Goal: Task Accomplishment & Management: Manage account settings

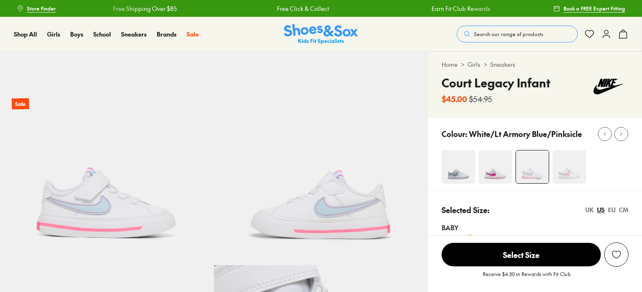
select select "*"
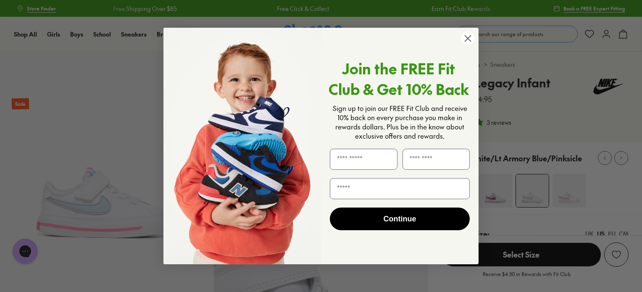
click at [466, 37] on icon "Close dialog" at bounding box center [468, 39] width 6 height 6
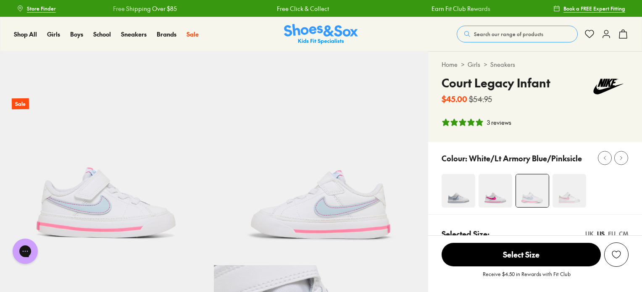
click at [497, 188] on img at bounding box center [496, 191] width 34 height 34
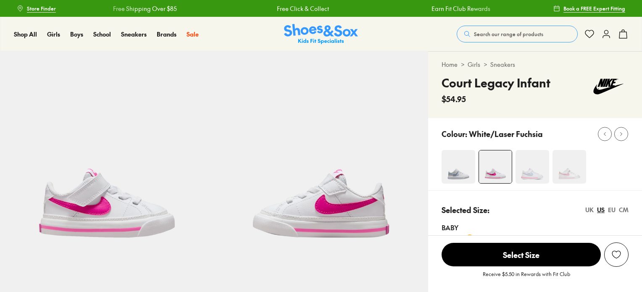
click at [467, 179] on img at bounding box center [459, 167] width 34 height 34
select select "*"
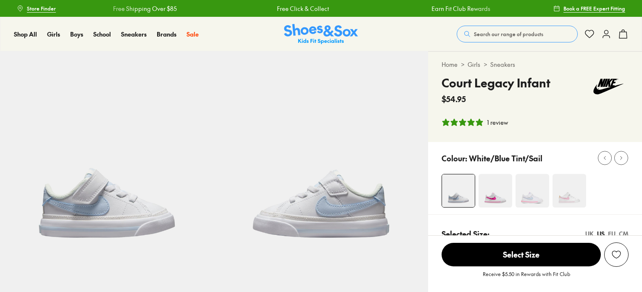
click at [523, 170] on div "Colour: White/Blue Tint/Sail" at bounding box center [535, 178] width 214 height 72
select select "*"
click at [584, 196] on img at bounding box center [570, 191] width 34 height 34
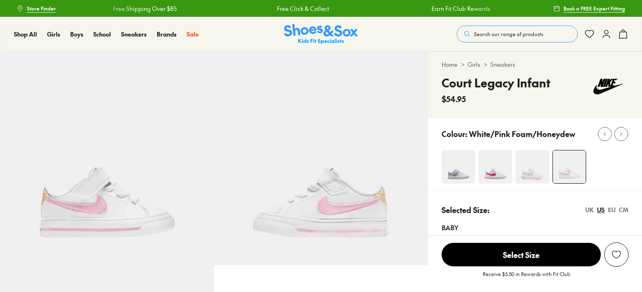
scroll to position [18, 0]
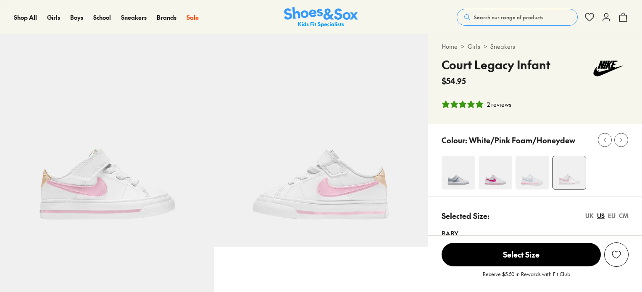
click at [540, 139] on p "White/Pink Foam/Honeydew" at bounding box center [522, 139] width 106 height 11
select select "*"
click at [542, 166] on img at bounding box center [533, 173] width 34 height 34
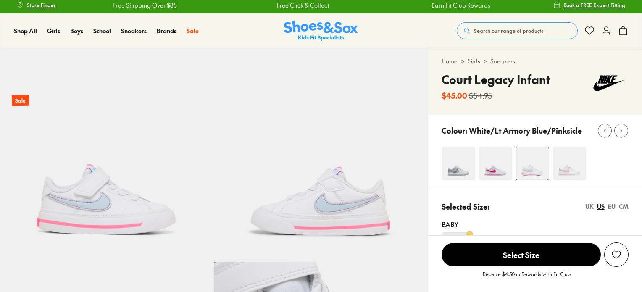
select select "*"
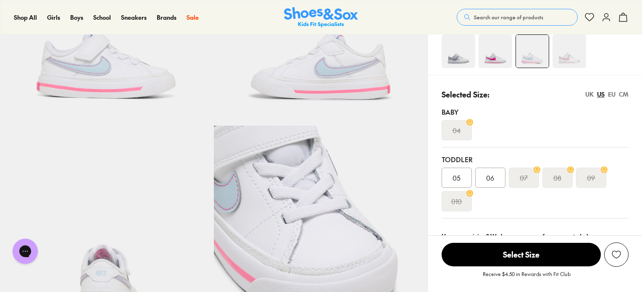
scroll to position [146, 0]
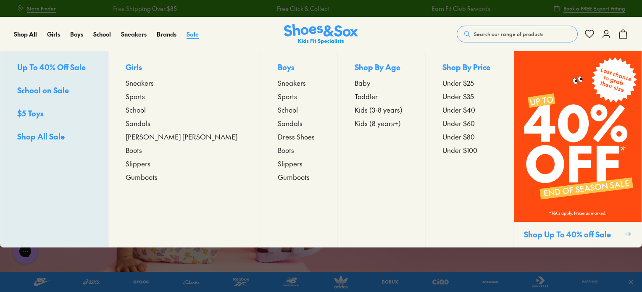
click at [190, 35] on span "Sale" at bounding box center [193, 34] width 12 height 8
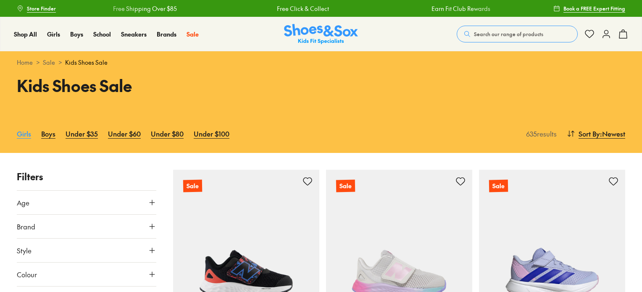
click at [22, 132] on link "Girls" at bounding box center [24, 133] width 14 height 18
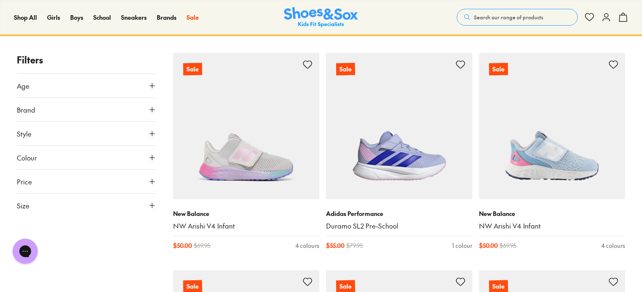
click at [138, 200] on button "Size" at bounding box center [86, 206] width 139 height 24
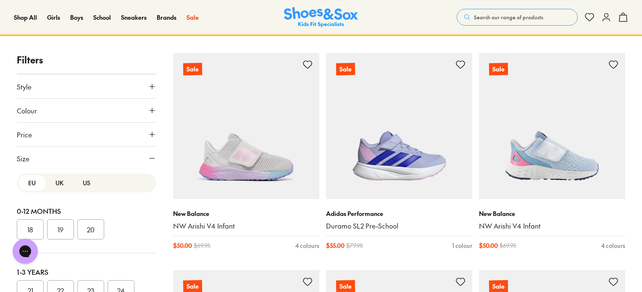
click at [84, 179] on button "US" at bounding box center [86, 183] width 27 height 16
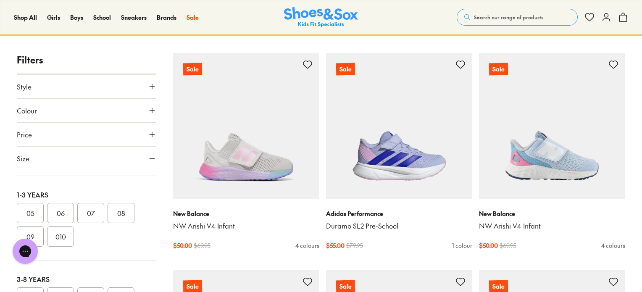
scroll to position [87, 0]
click at [29, 218] on button "09" at bounding box center [30, 227] width 27 height 20
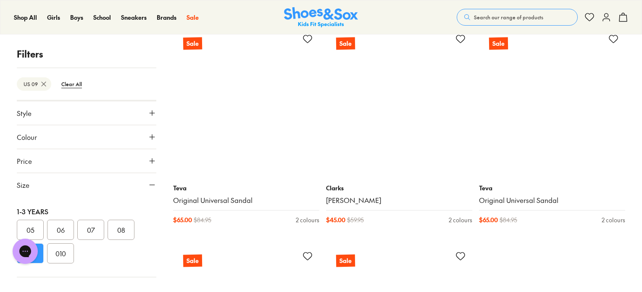
scroll to position [2099, 0]
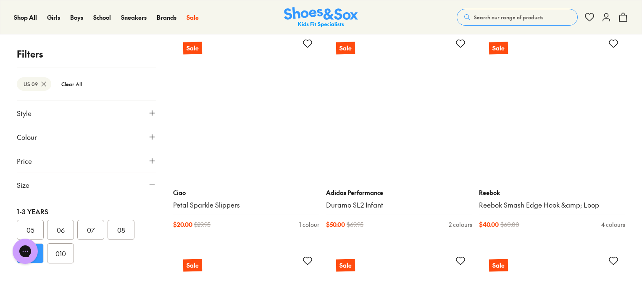
scroll to position [2529, 0]
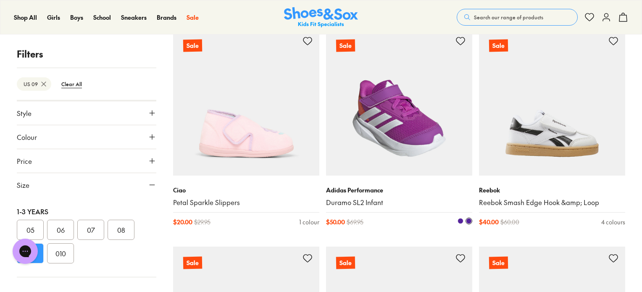
click at [459, 220] on span at bounding box center [461, 221] width 6 height 6
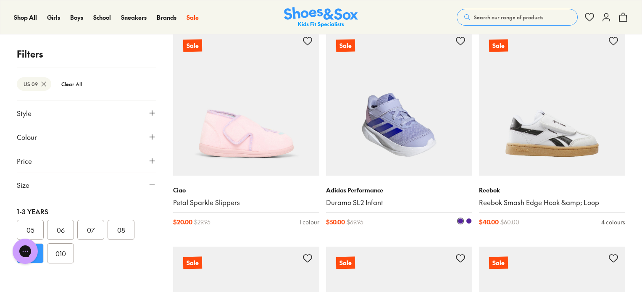
click at [468, 220] on span at bounding box center [469, 221] width 6 height 6
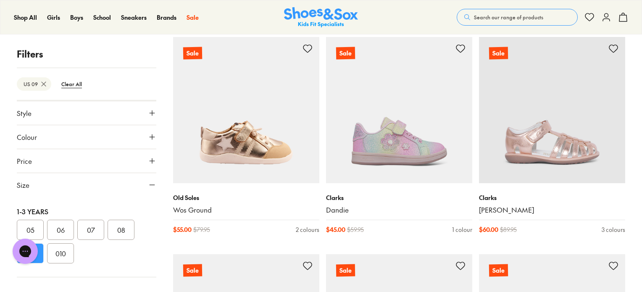
scroll to position [3970, 0]
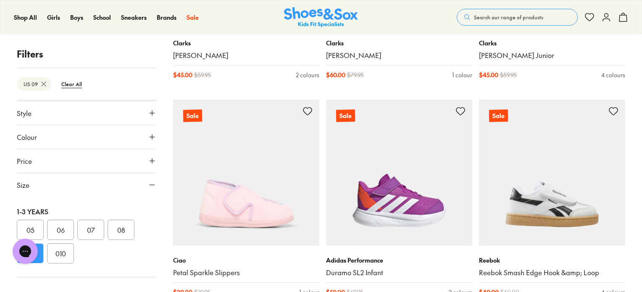
scroll to position [2406, 0]
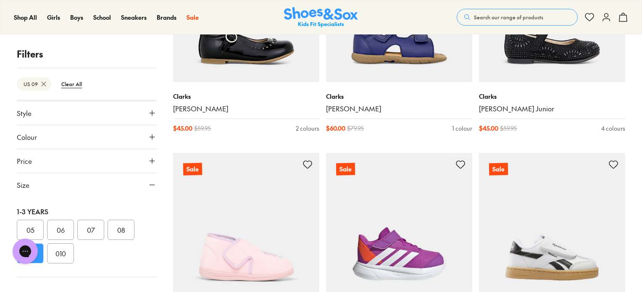
click at [604, 17] on icon at bounding box center [606, 17] width 10 height 10
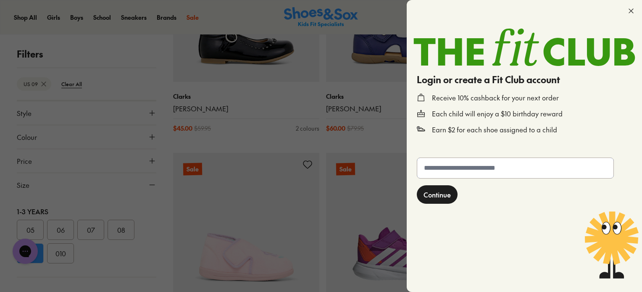
click at [496, 169] on input "text" at bounding box center [515, 168] width 196 height 20
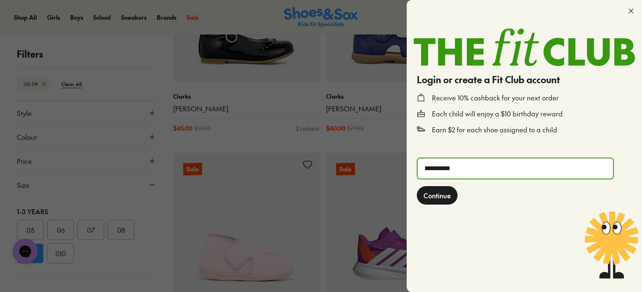
type input "**********"
click at [443, 195] on span "Continue" at bounding box center [437, 195] width 27 height 10
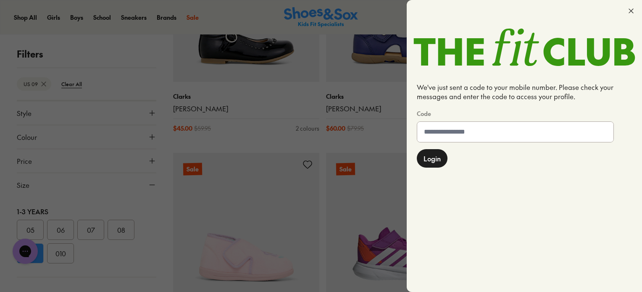
click at [474, 131] on input at bounding box center [515, 132] width 196 height 20
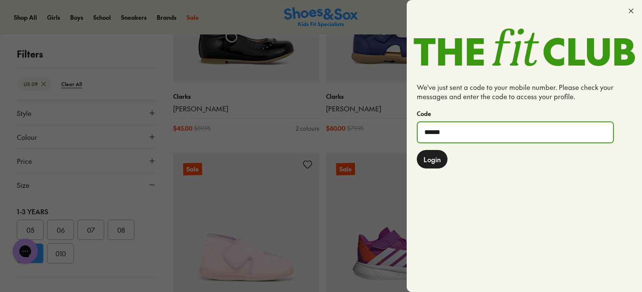
type input "******"
click at [417, 150] on button "Login" at bounding box center [432, 159] width 31 height 18
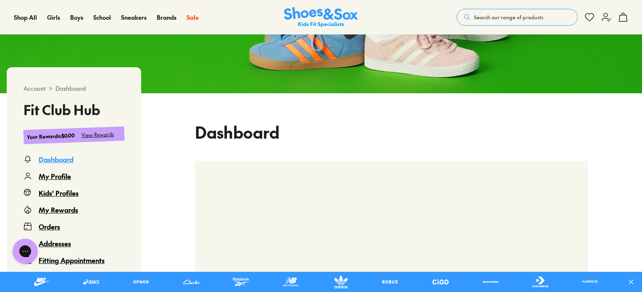
scroll to position [124, 0]
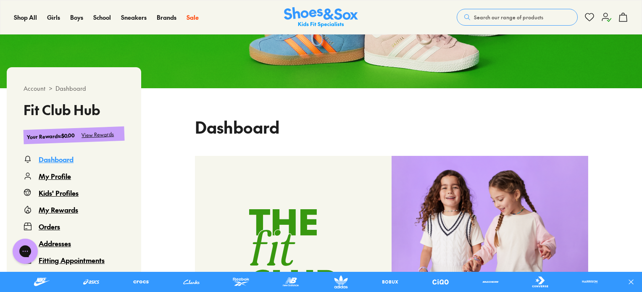
click at [59, 192] on div "Kids' Profiles" at bounding box center [59, 193] width 40 height 10
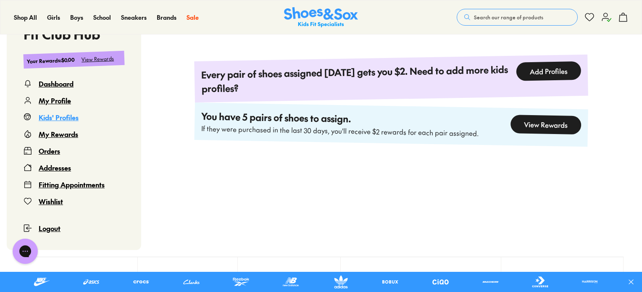
scroll to position [250, 0]
click at [556, 119] on div "View Rewards" at bounding box center [546, 124] width 71 height 20
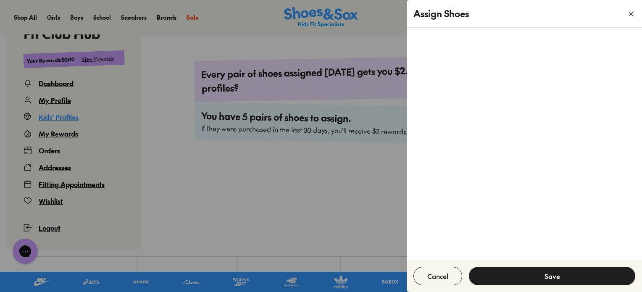
click at [629, 13] on icon "button" at bounding box center [631, 14] width 8 height 8
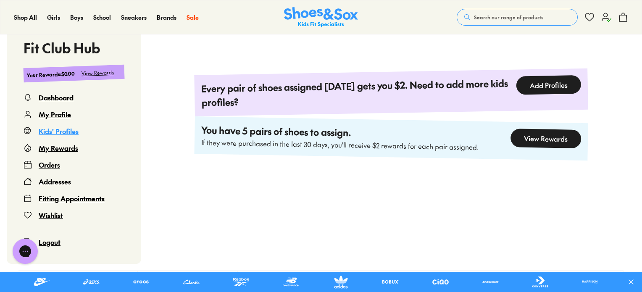
scroll to position [234, 0]
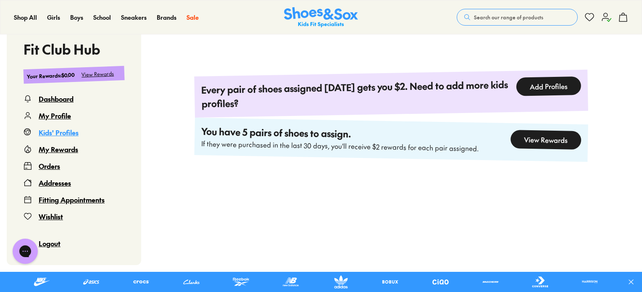
click at [524, 84] on button "Add Profiles" at bounding box center [548, 86] width 65 height 20
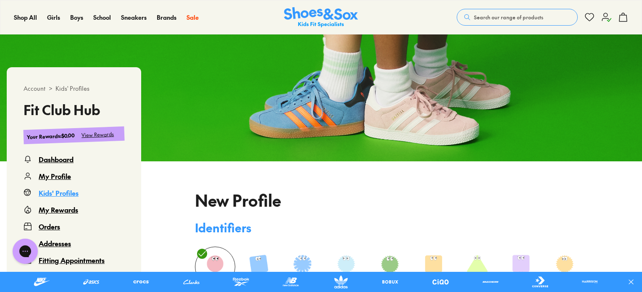
type input "**********"
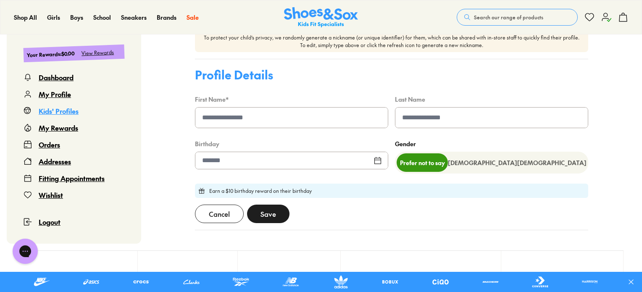
scroll to position [416, 0]
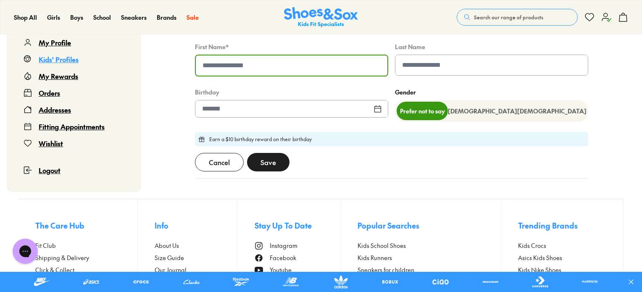
click at [289, 68] on input at bounding box center [292, 65] width 192 height 20
type input "***"
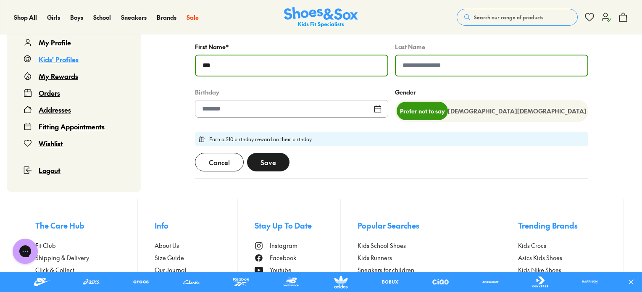
click at [415, 72] on input at bounding box center [492, 65] width 192 height 20
type input "****"
click at [346, 111] on div at bounding box center [291, 109] width 193 height 18
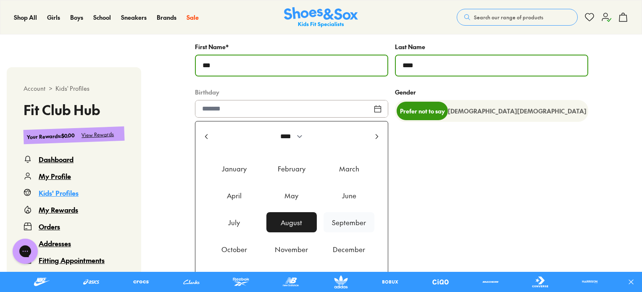
click at [348, 223] on div "September" at bounding box center [349, 222] width 51 height 20
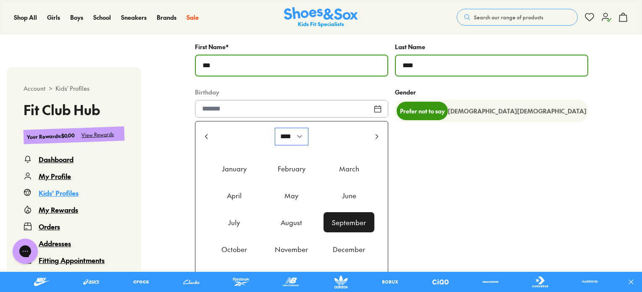
click at [288, 137] on select "**** **** **** **** **** **** **** **** **** **** **** **** **** **** **** ****…" at bounding box center [291, 136] width 33 height 17
select select "****"
click at [275, 130] on select "**** **** **** **** **** **** **** **** **** **** **** **** **** **** **** ****…" at bounding box center [291, 136] width 33 height 17
click at [358, 220] on div "September" at bounding box center [349, 222] width 51 height 20
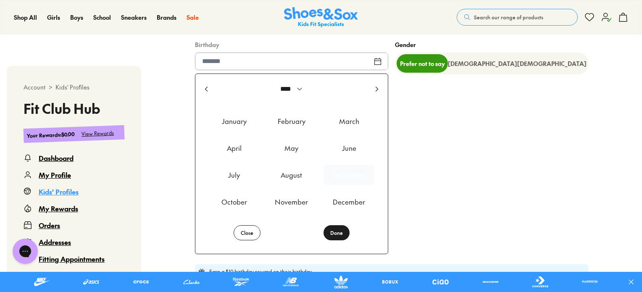
scroll to position [464, 0]
click at [337, 243] on div "Close Done" at bounding box center [291, 232] width 179 height 29
click at [334, 235] on button "Done" at bounding box center [337, 232] width 26 height 15
type input "**********"
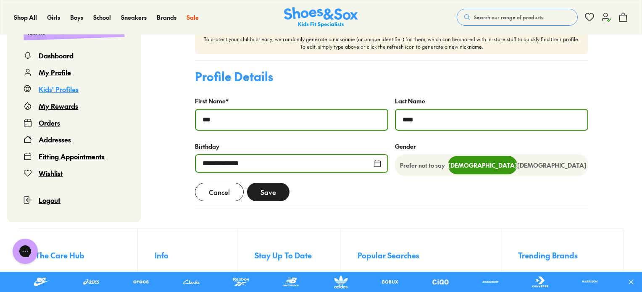
scroll to position [361, 0]
click at [270, 195] on span "Save" at bounding box center [269, 192] width 16 height 10
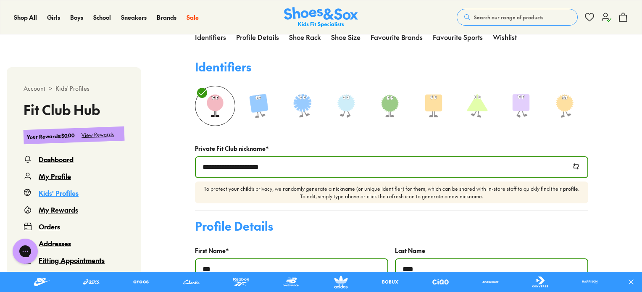
scroll to position [237, 0]
click at [292, 174] on input "**********" at bounding box center [392, 168] width 392 height 20
click at [298, 217] on form "**********" at bounding box center [391, 204] width 393 height 293
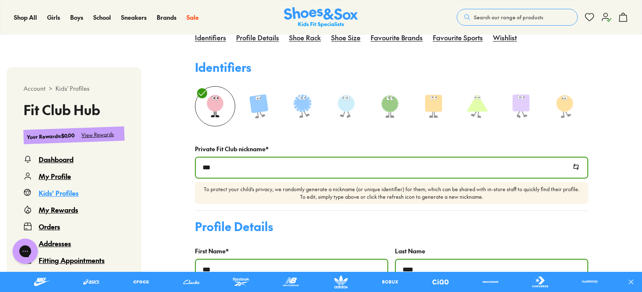
click at [326, 235] on div "Profile Details" at bounding box center [391, 227] width 393 height 18
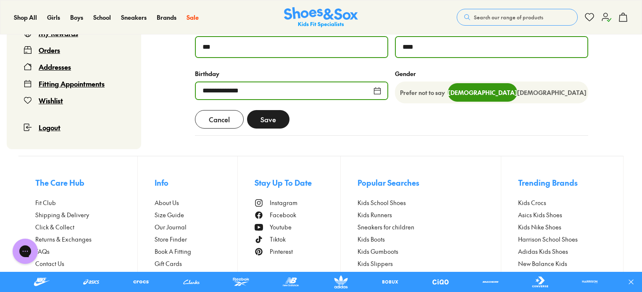
scroll to position [463, 0]
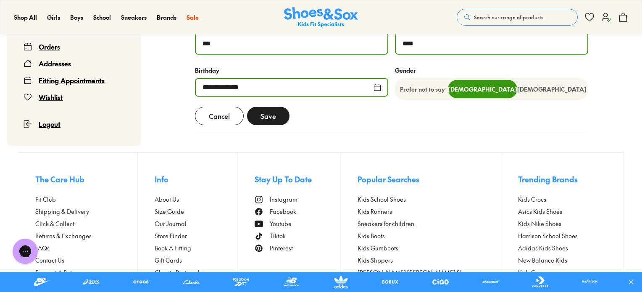
click at [261, 121] on span "Save" at bounding box center [269, 116] width 16 height 10
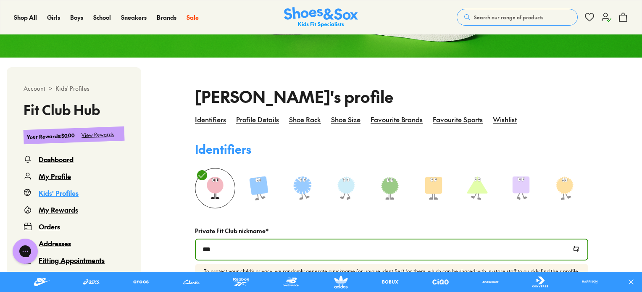
scroll to position [153, 0]
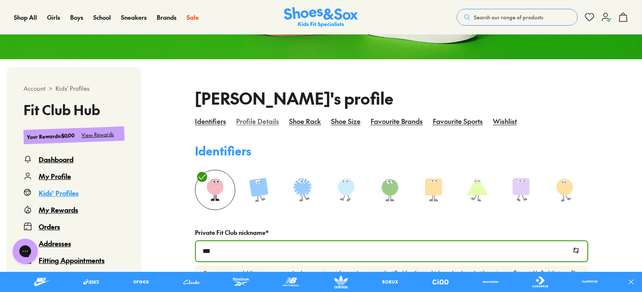
click at [244, 125] on div "Profile details" at bounding box center [257, 126] width 43 height 20
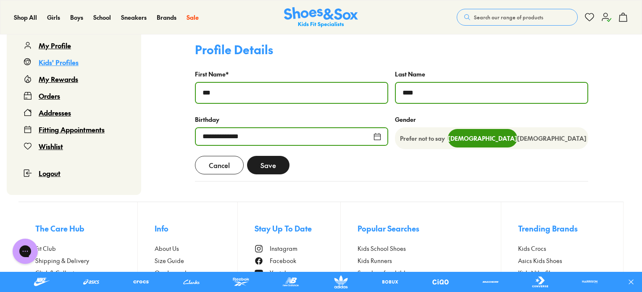
scroll to position [417, 0]
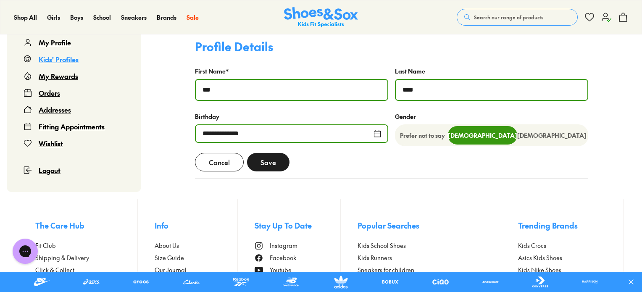
click at [56, 62] on div "Kids' Profiles" at bounding box center [59, 59] width 40 height 10
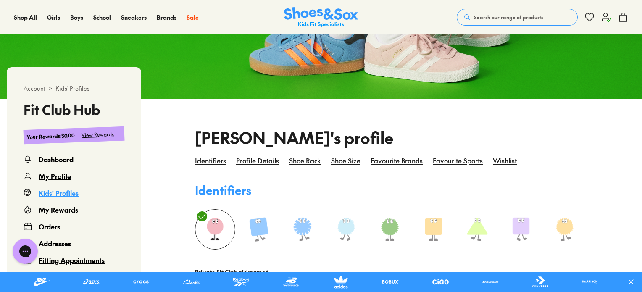
scroll to position [108, 0]
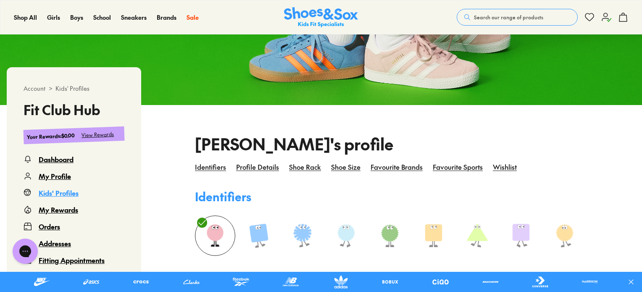
click at [64, 159] on div "Dashboard" at bounding box center [56, 159] width 35 height 10
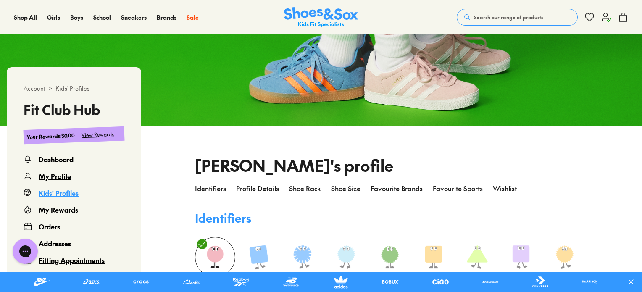
scroll to position [87, 0]
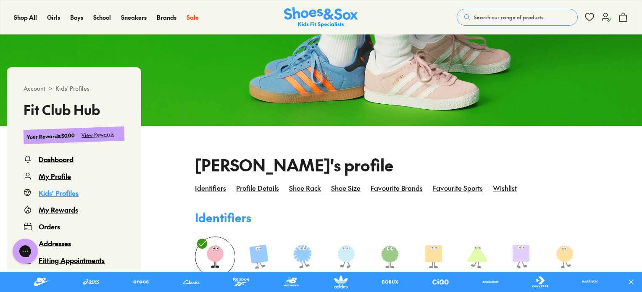
click at [48, 175] on div "My Profile" at bounding box center [55, 176] width 32 height 10
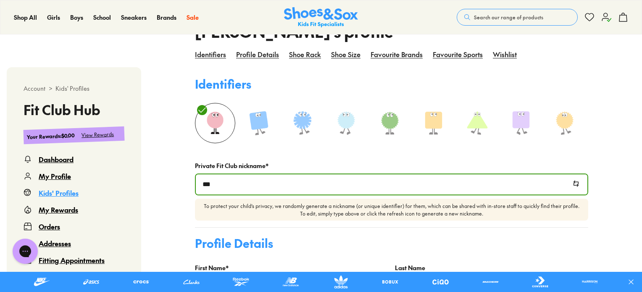
scroll to position [224, 0]
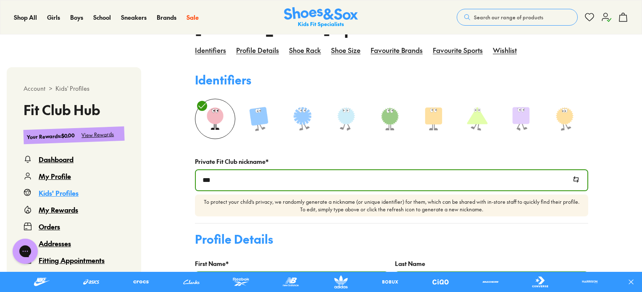
click at [268, 184] on input "***" at bounding box center [392, 180] width 392 height 20
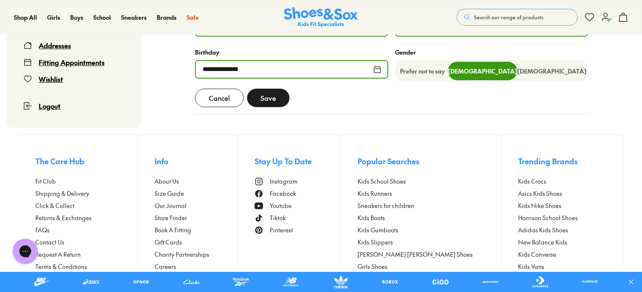
scroll to position [404, 0]
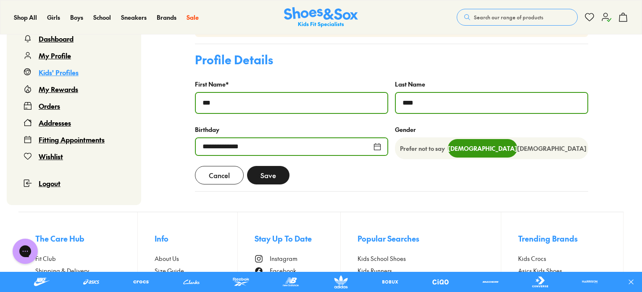
type input "*******"
click at [57, 107] on div "Orders" at bounding box center [49, 106] width 21 height 10
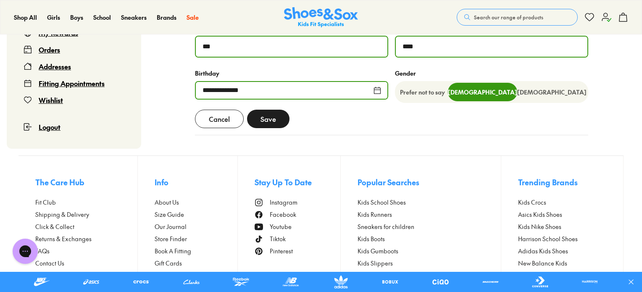
scroll to position [490, 0]
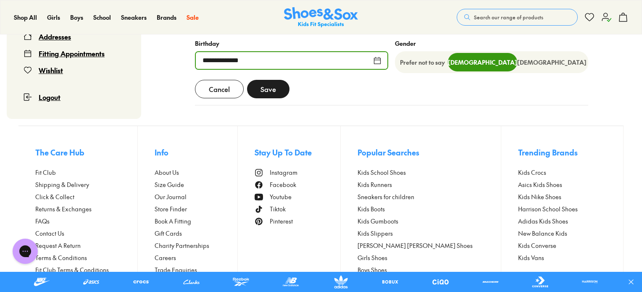
click at [274, 97] on button "Save" at bounding box center [268, 89] width 42 height 18
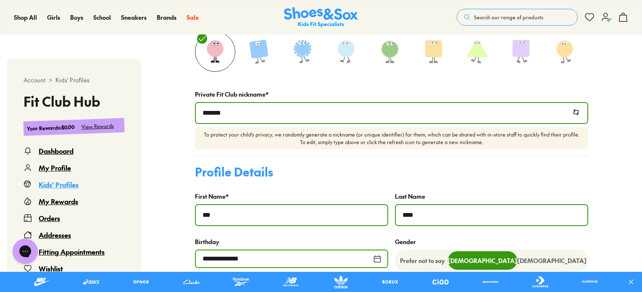
scroll to position [289, 0]
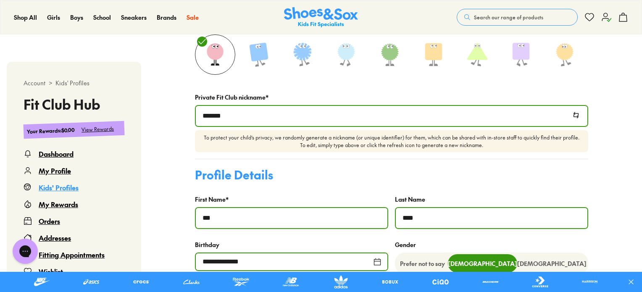
click at [55, 176] on div "My Profile" at bounding box center [55, 171] width 32 height 10
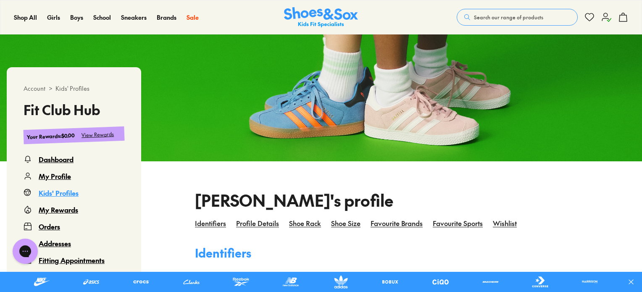
click at [53, 180] on div "My Profile" at bounding box center [55, 176] width 32 height 10
click at [48, 176] on div "My Profile" at bounding box center [55, 176] width 32 height 10
